Goal: Task Accomplishment & Management: Use online tool/utility

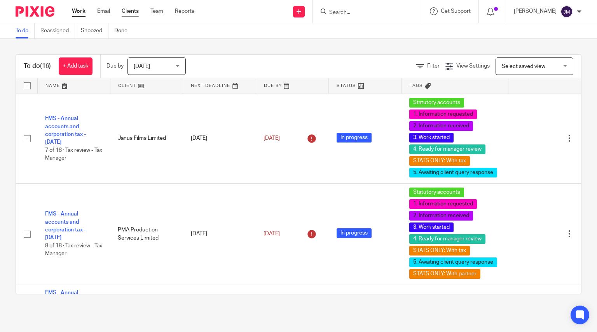
click at [136, 11] on link "Clients" at bounding box center [130, 11] width 17 height 8
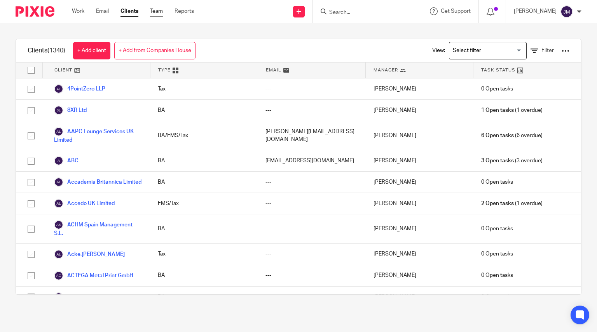
click at [161, 13] on link "Team" at bounding box center [156, 11] width 13 height 8
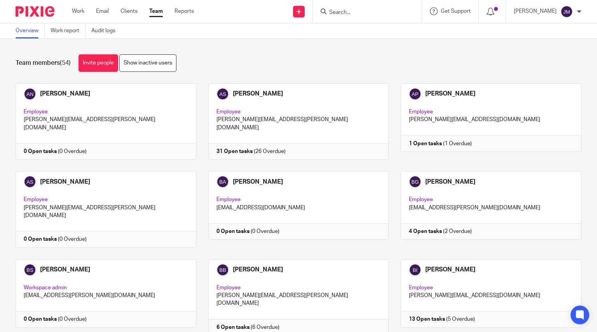
scroll to position [629, 0]
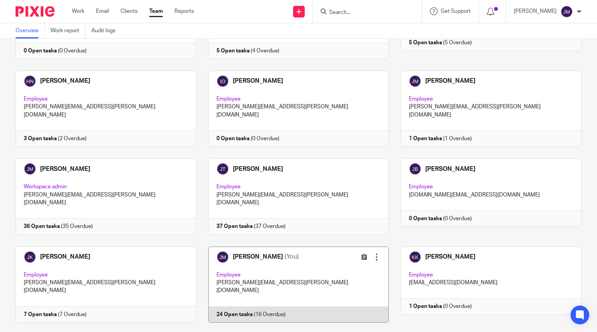
click at [236, 247] on link at bounding box center [292, 285] width 193 height 76
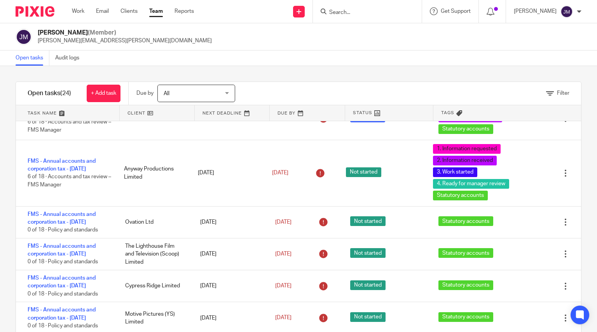
scroll to position [657, 0]
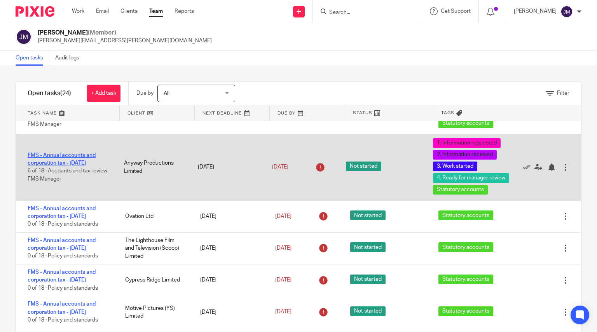
click at [89, 165] on link "FMS - Annual accounts and corporation tax - [DATE]" at bounding box center [62, 159] width 68 height 13
